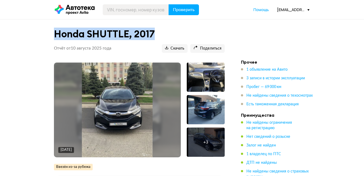
drag, startPoint x: 53, startPoint y: 34, endPoint x: 160, endPoint y: 40, distance: 107.5
click at [160, 40] on div "Honda SHUTTLE, 2017 Отчёт от 10 августа 2025 года Ccылка на отчёт скопирована С…" at bounding box center [139, 42] width 184 height 33
copy h1 "Honda SHUTTLE, 2017"
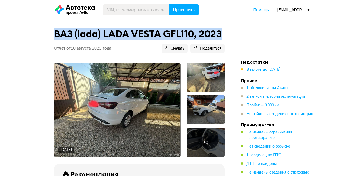
drag, startPoint x: 44, startPoint y: 37, endPoint x: 247, endPoint y: 39, distance: 203.0
copy h1 "ВАЗ (lada) LADA VESTA GFL110, 2023"
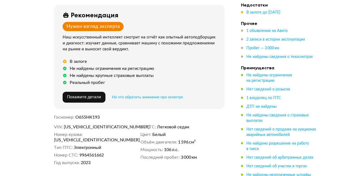
scroll to position [163, 0]
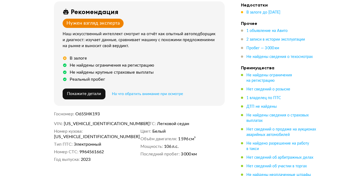
click at [82, 125] on span "XTAGFL110R0770469" at bounding box center [95, 123] width 62 height 5
copy span "XTAGFL110R0770469"
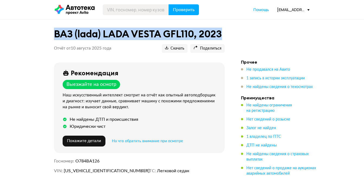
drag, startPoint x: 54, startPoint y: 34, endPoint x: 240, endPoint y: 35, distance: 185.4
copy h1 "ВАЗ (lada) LADA VESTA GFL110, 2023"
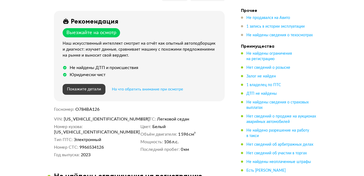
scroll to position [54, 0]
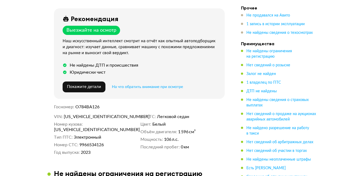
click at [83, 116] on span "[US_VEHICLE_IDENTIFICATION_NUMBER]" at bounding box center [95, 116] width 62 height 5
copy span "[US_VEHICLE_IDENTIFICATION_NUMBER]"
